Goal: Information Seeking & Learning: Learn about a topic

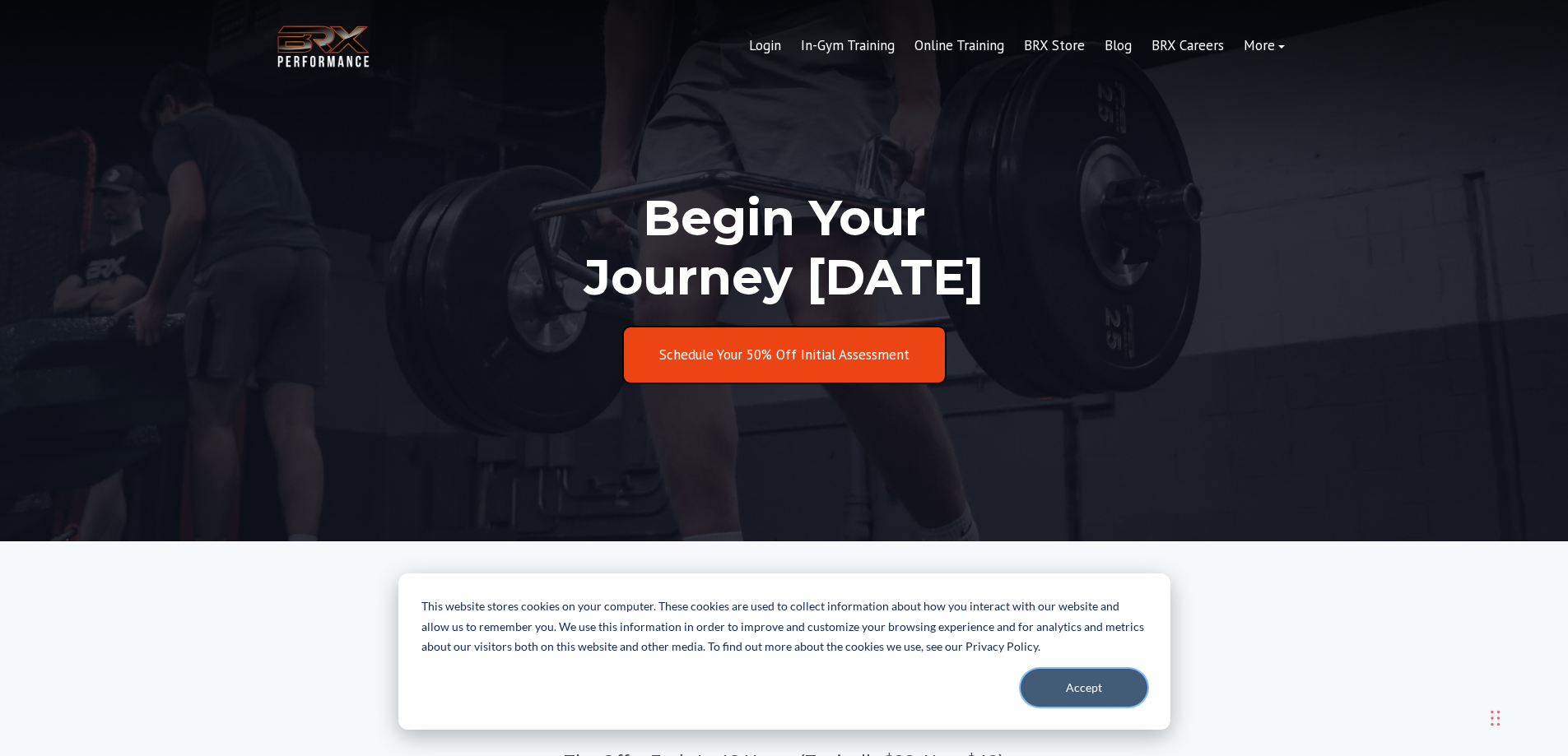
click at [1103, 685] on button "Accept" at bounding box center [1084, 688] width 127 height 38
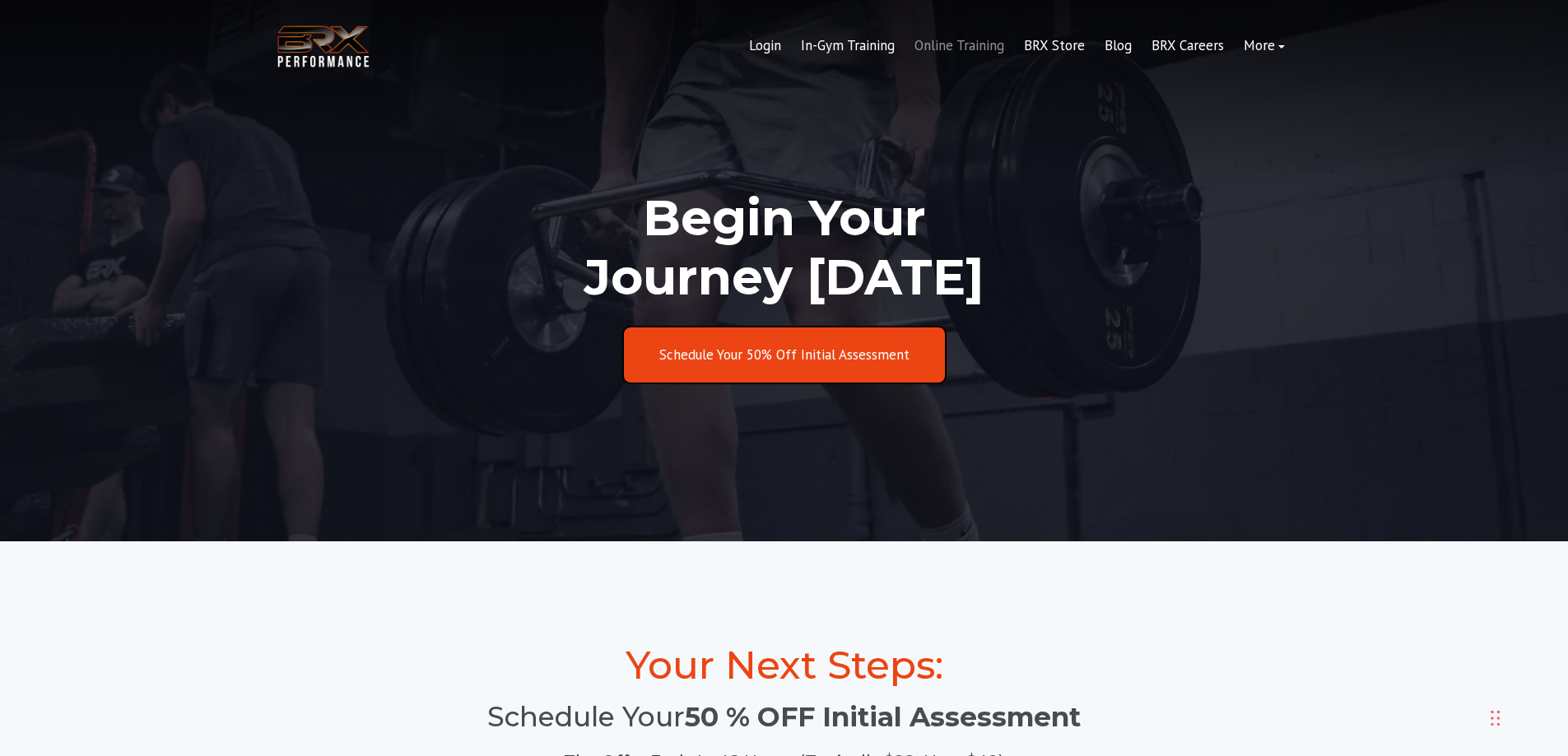
click at [987, 44] on link "Online Training" at bounding box center [960, 46] width 110 height 40
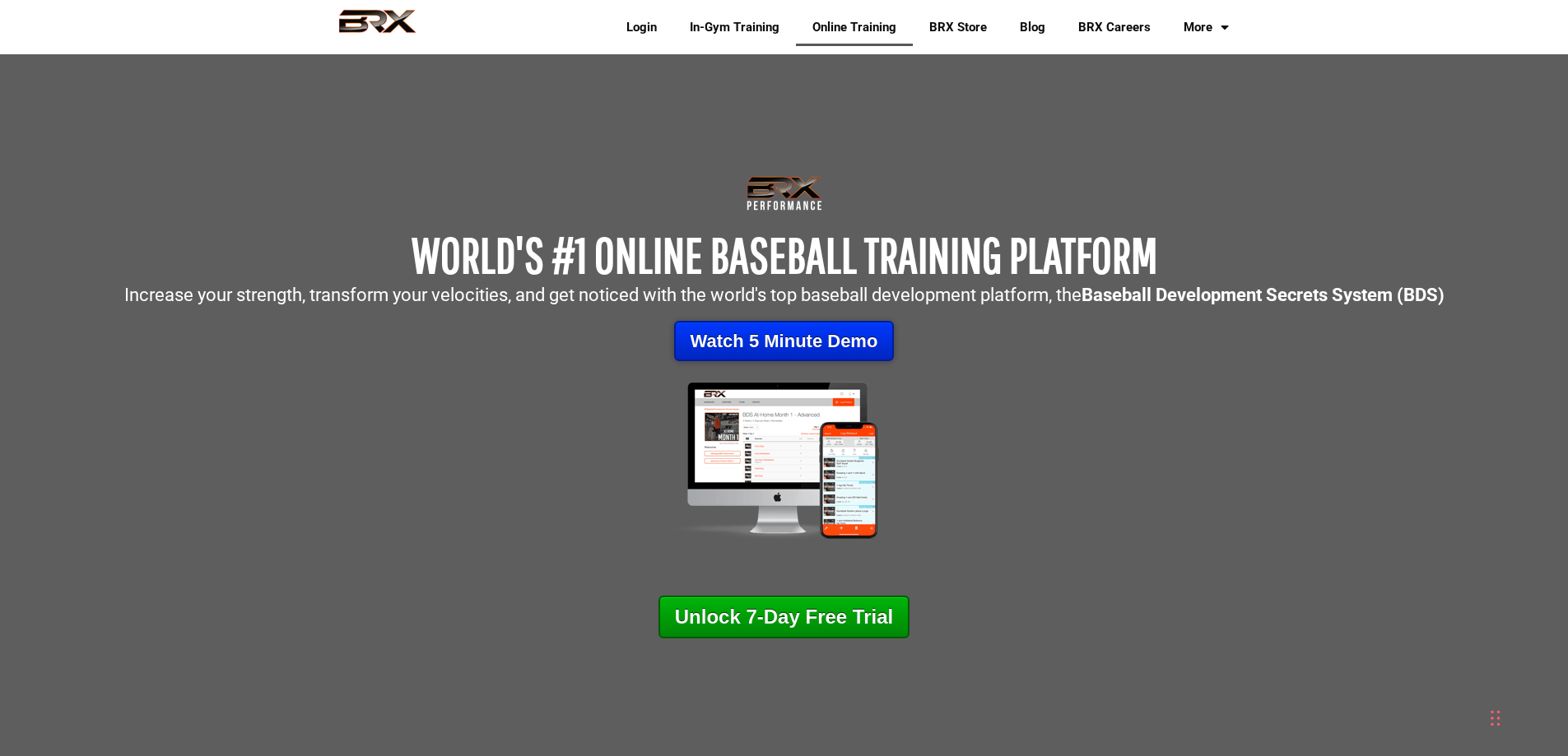
click at [777, 335] on link "Watch 5 Minute Demo" at bounding box center [784, 341] width 221 height 40
click at [719, 25] on link "In-Gym Training" at bounding box center [734, 27] width 122 height 38
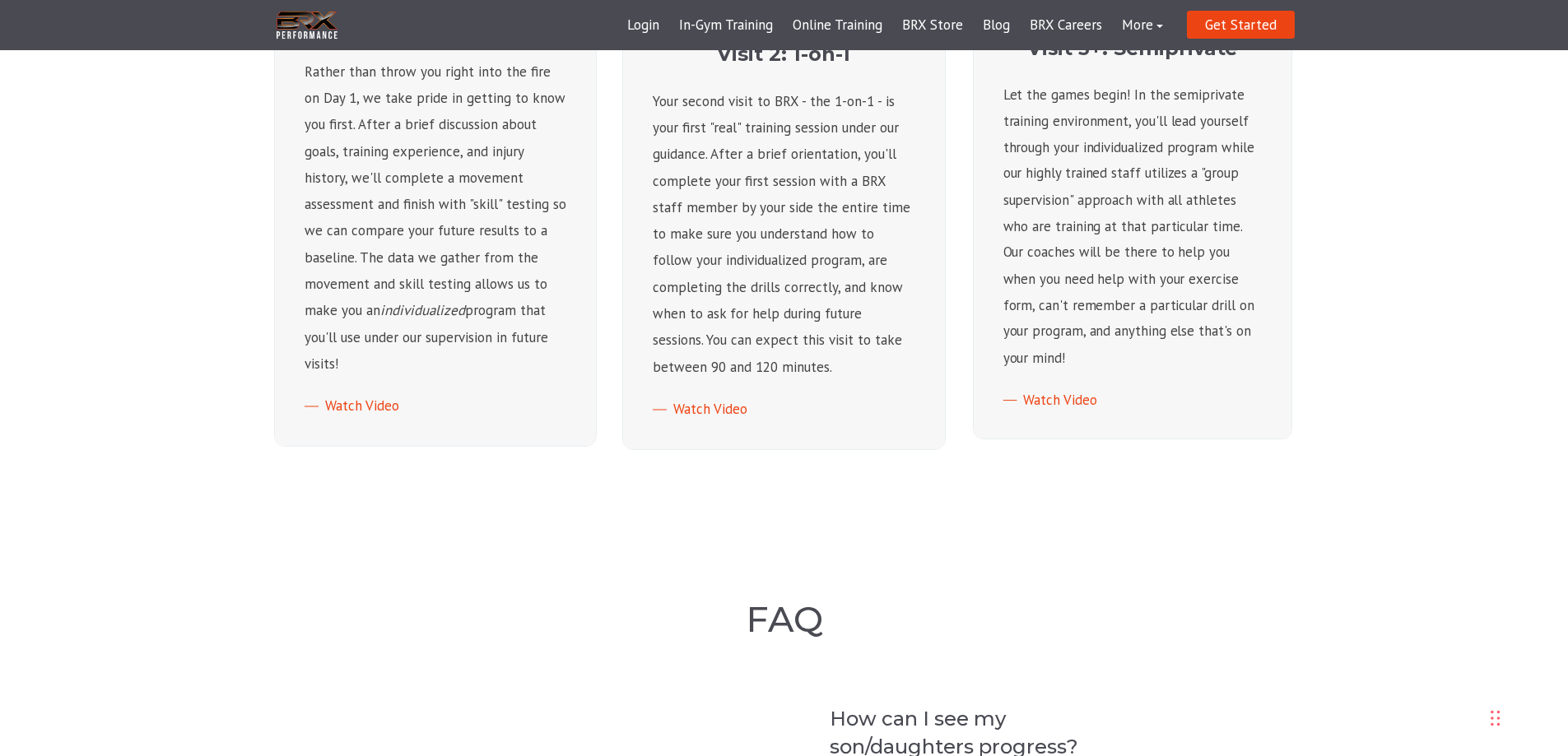
scroll to position [987, 0]
click at [1071, 401] on link "Watch Video" at bounding box center [1059, 404] width 110 height 18
